Goal: Information Seeking & Learning: Learn about a topic

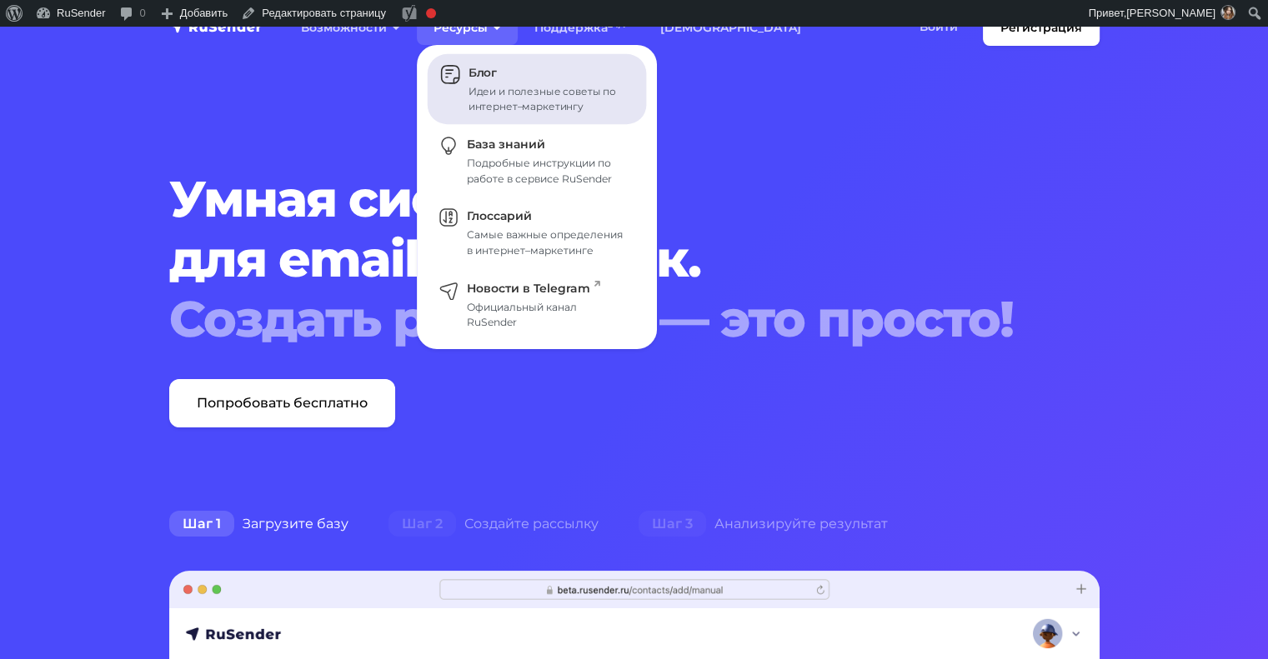
click at [488, 84] on div "Идеи и полезные советы по интернет–маркетингу" at bounding box center [547, 99] width 158 height 30
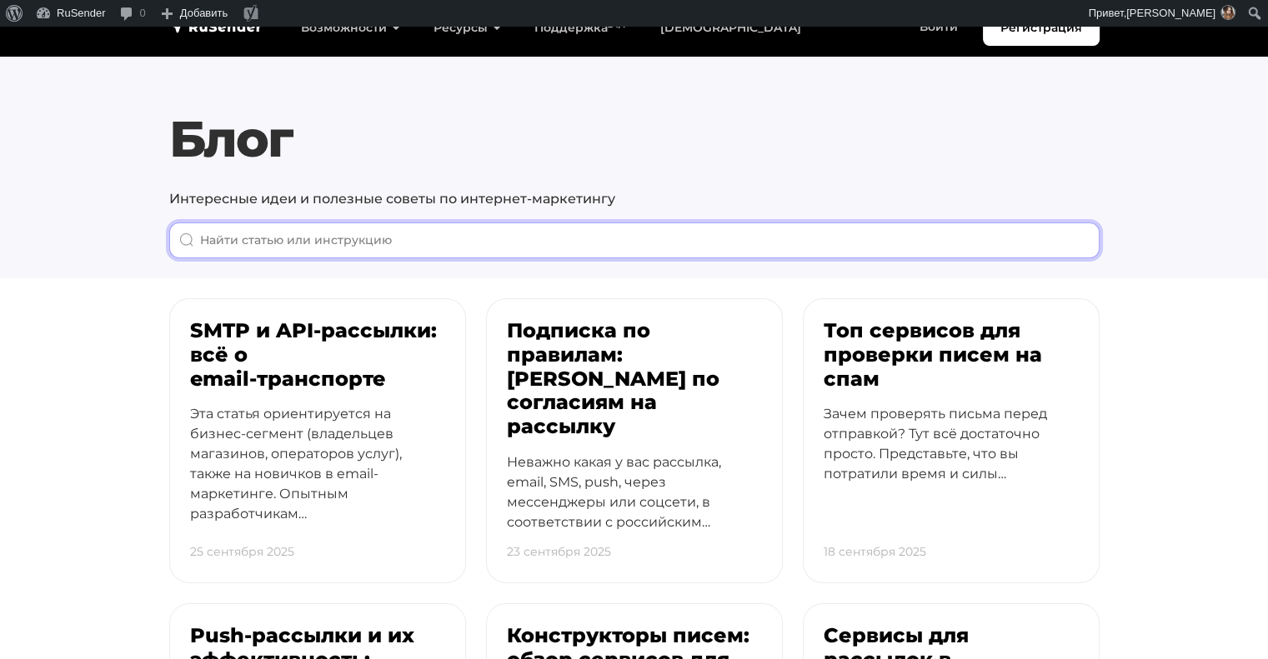
click at [583, 245] on input "When autocomplete results are available use up and down arrows to review and en…" at bounding box center [634, 241] width 930 height 36
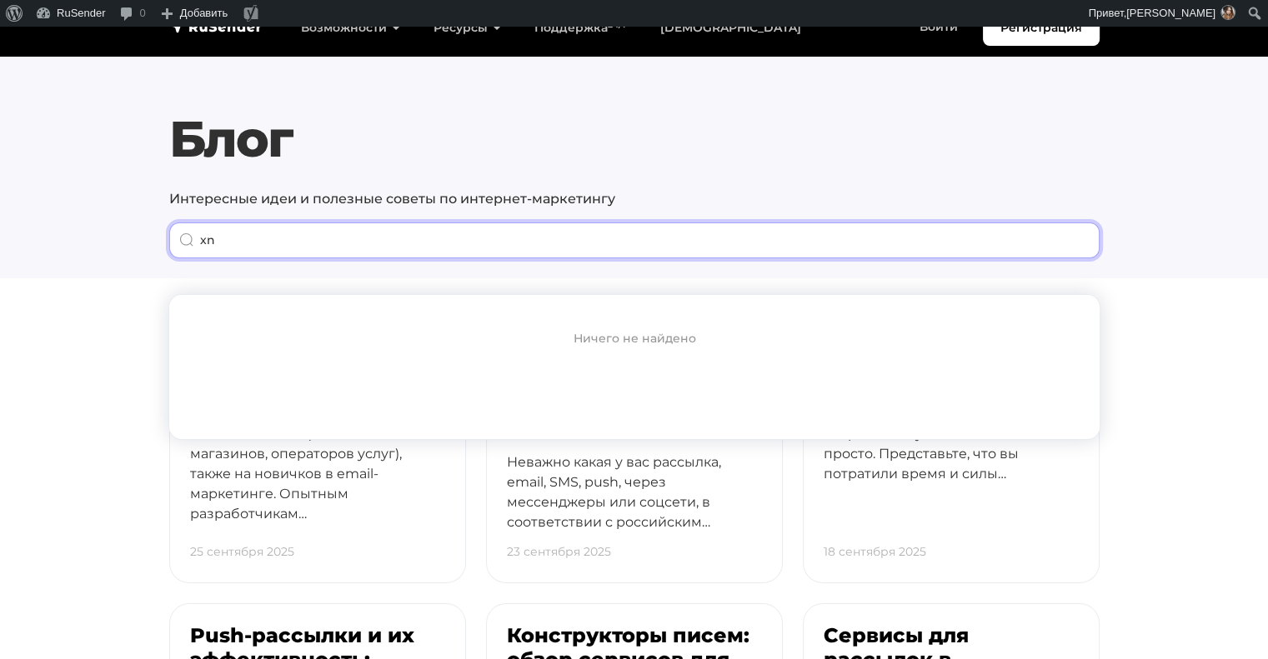
type input "x"
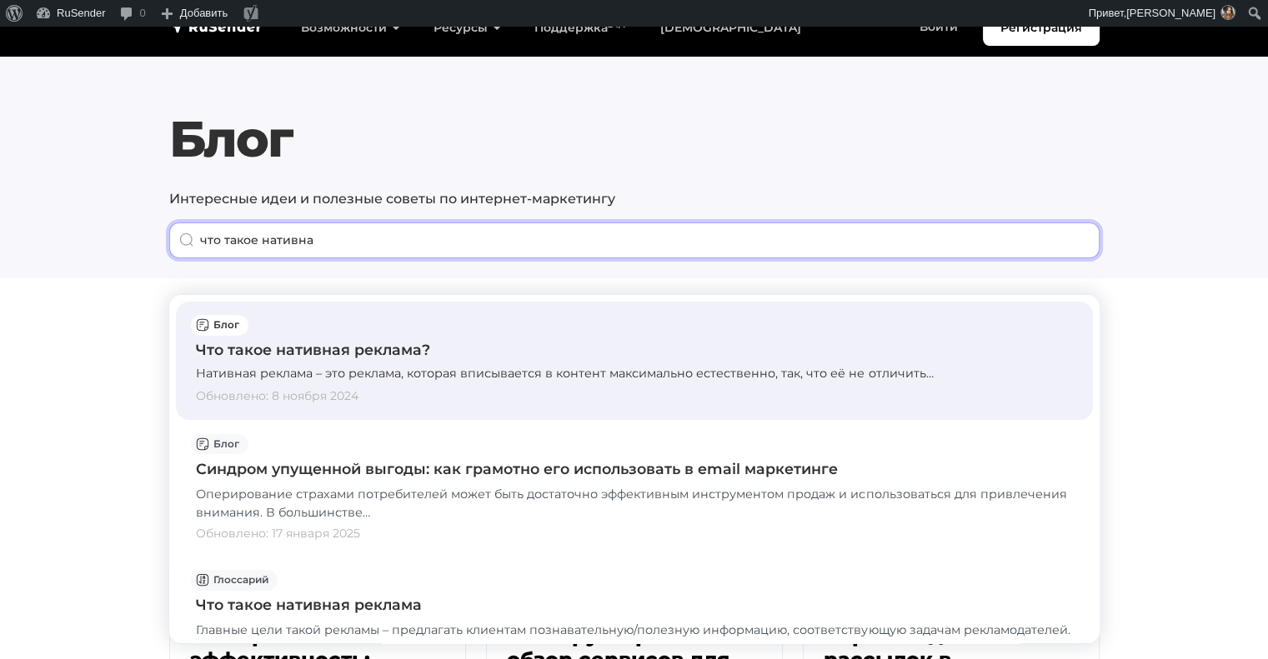
type input "что такое нативна"
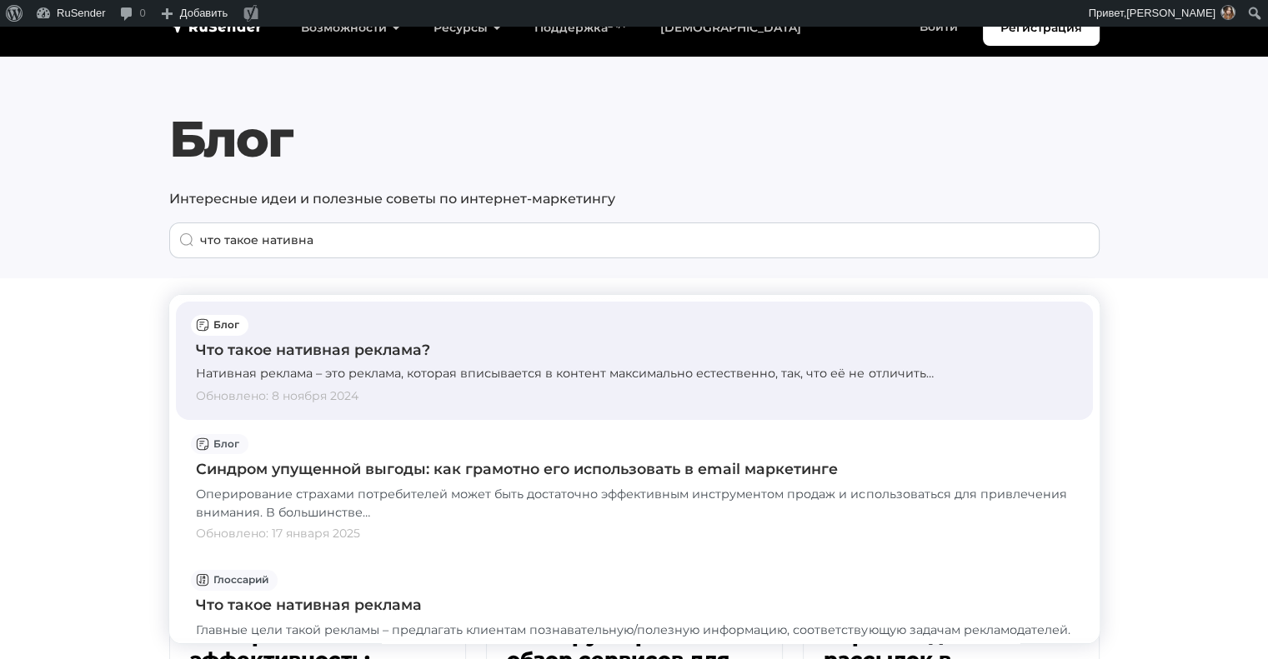
click at [576, 383] on div "Нативная реклама – это реклама, которая вписывается в контент максимально естес…" at bounding box center [634, 374] width 877 height 18
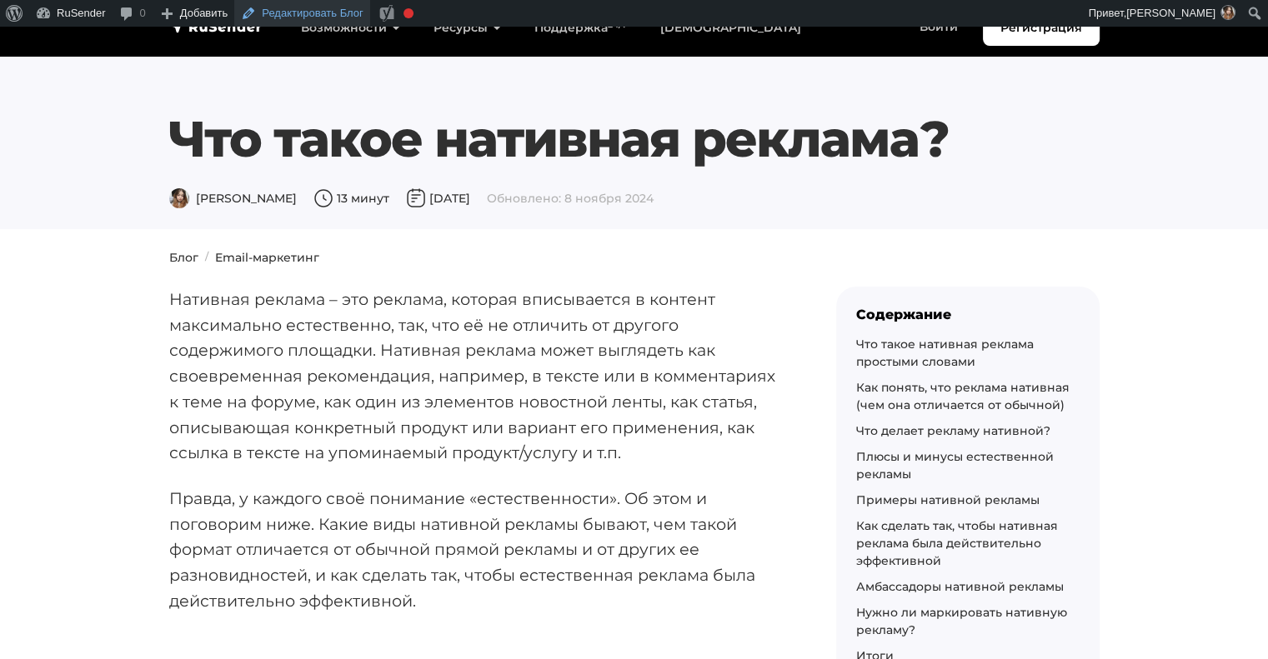
click at [309, 13] on link "Редактировать Блог" at bounding box center [302, 13] width 136 height 27
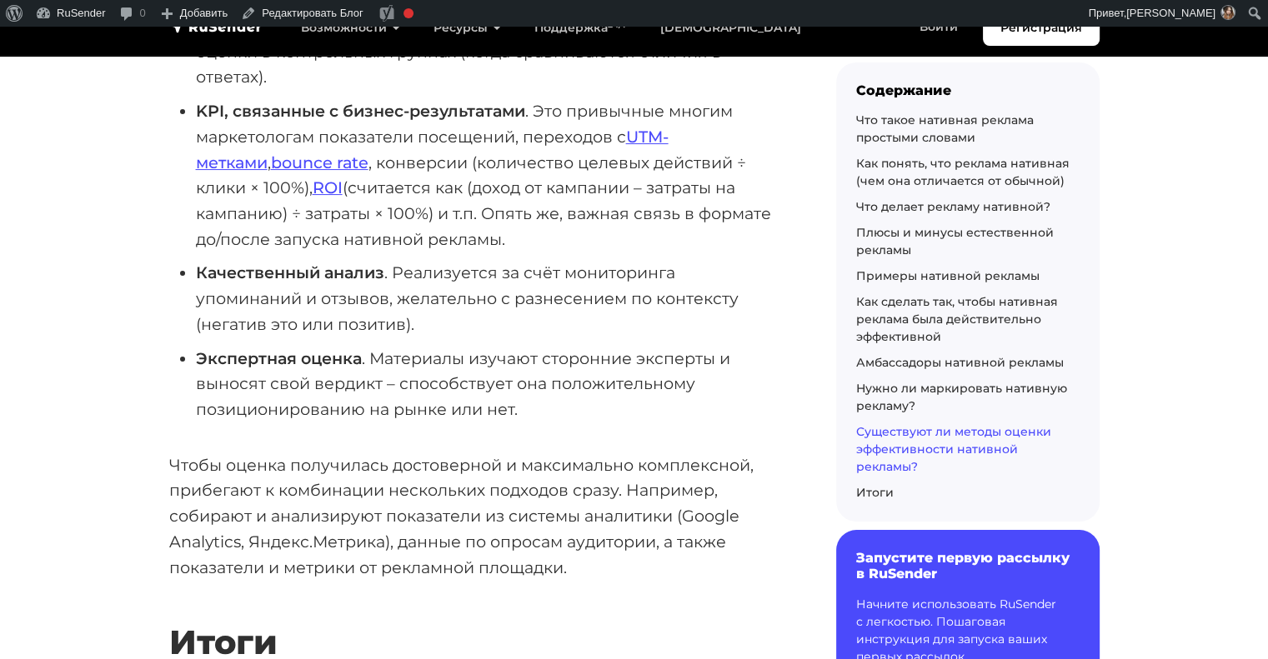
drag, startPoint x: 1279, startPoint y: 39, endPoint x: 1268, endPoint y: 603, distance: 564.4
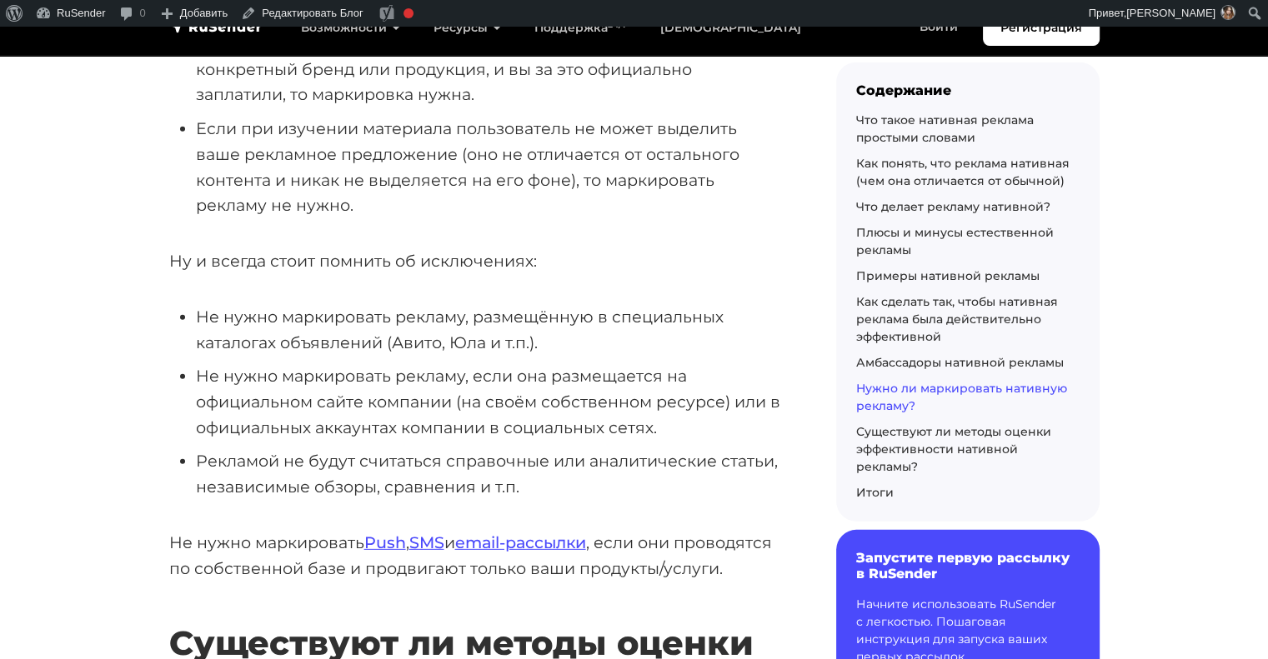
scroll to position [11197, 0]
